Goal: Task Accomplishment & Management: Manage account settings

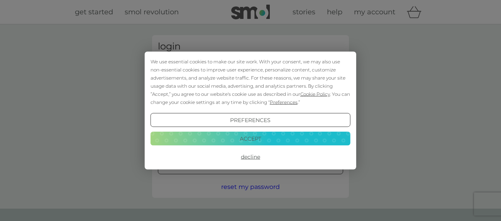
click at [261, 139] on button "Accept" at bounding box center [251, 138] width 200 height 14
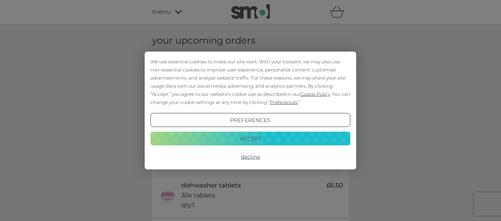
click at [253, 138] on button "Accept" at bounding box center [251, 138] width 200 height 14
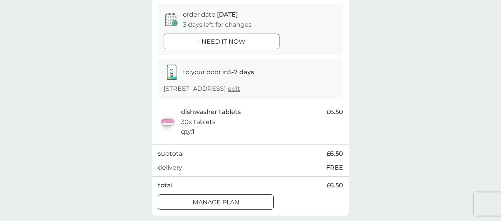
scroll to position [90, 0]
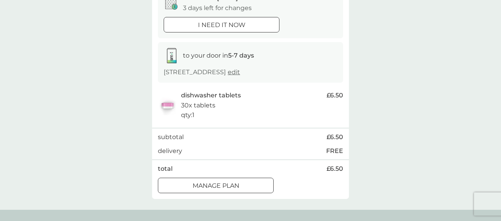
click at [225, 186] on div at bounding box center [216, 185] width 28 height 8
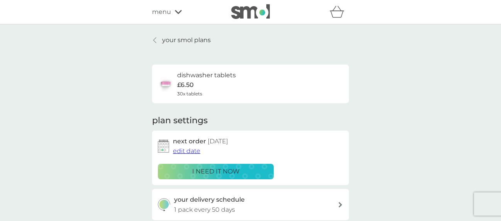
click at [191, 151] on span "edit date" at bounding box center [186, 150] width 27 height 7
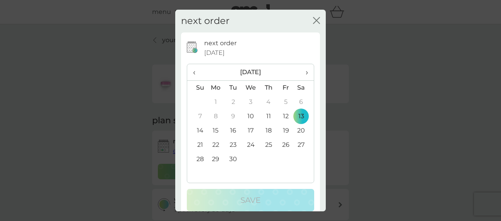
click at [300, 70] on span "›" at bounding box center [304, 72] width 8 height 16
click at [215, 129] on td "13" at bounding box center [216, 131] width 18 height 14
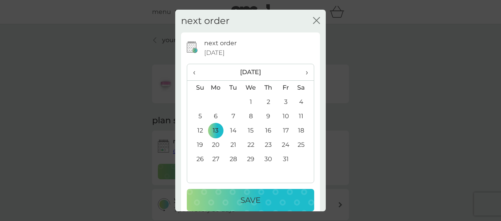
scroll to position [12, 0]
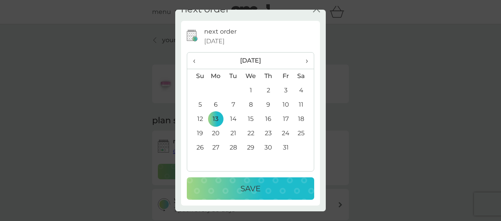
click at [260, 188] on div "Save" at bounding box center [251, 188] width 112 height 12
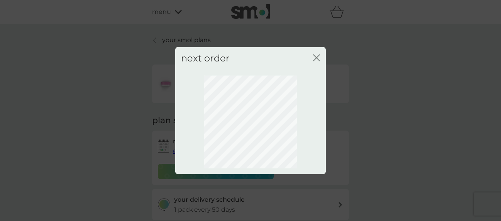
scroll to position [0, 0]
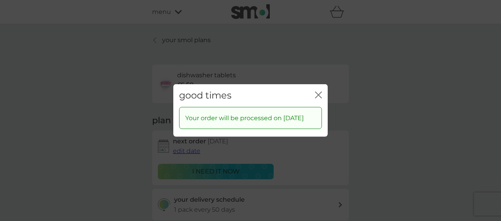
click at [319, 91] on icon "close" at bounding box center [318, 94] width 7 height 7
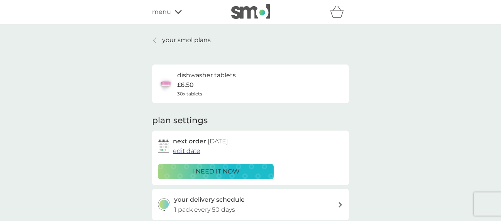
click at [178, 12] on icon at bounding box center [178, 12] width 7 height 5
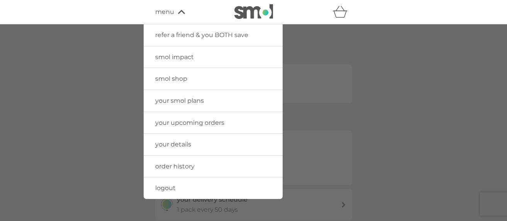
click at [168, 189] on span "logout" at bounding box center [165, 187] width 20 height 7
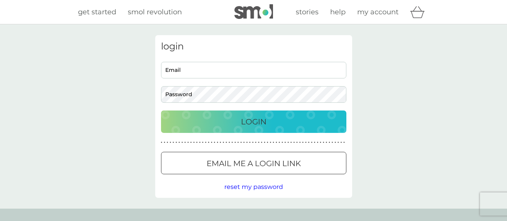
type input "[EMAIL_ADDRESS][DOMAIN_NAME]"
